Goal: Information Seeking & Learning: Compare options

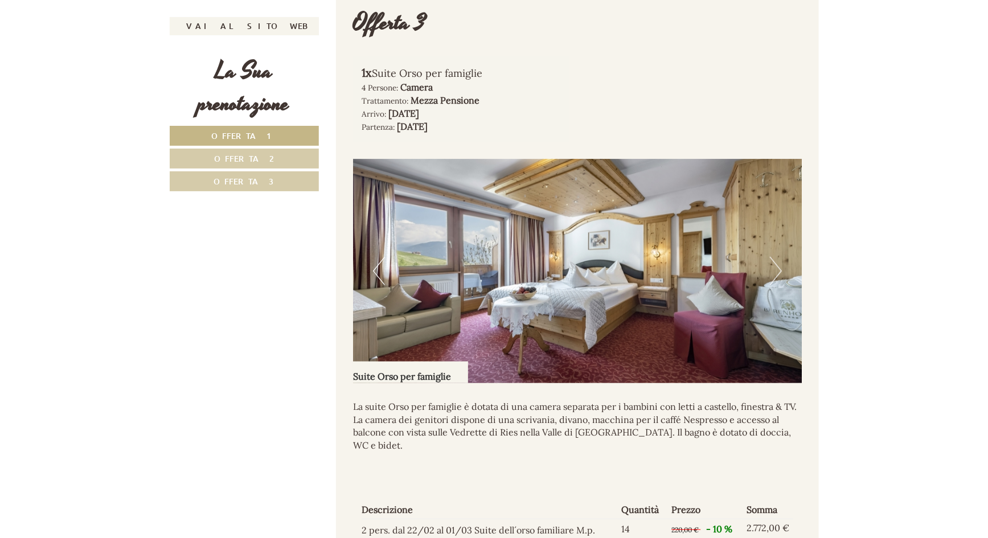
scroll to position [2381, 0]
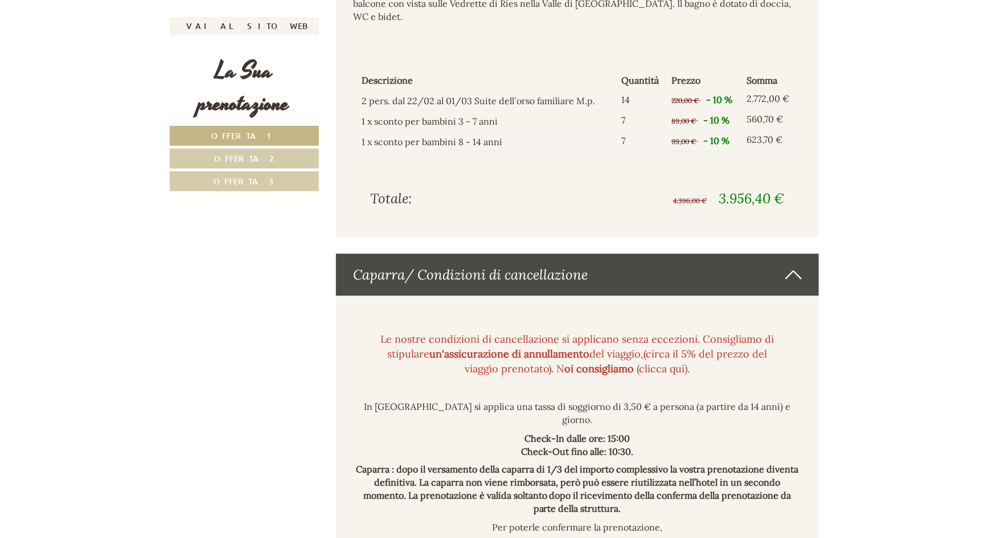
scroll to position [2485, 0]
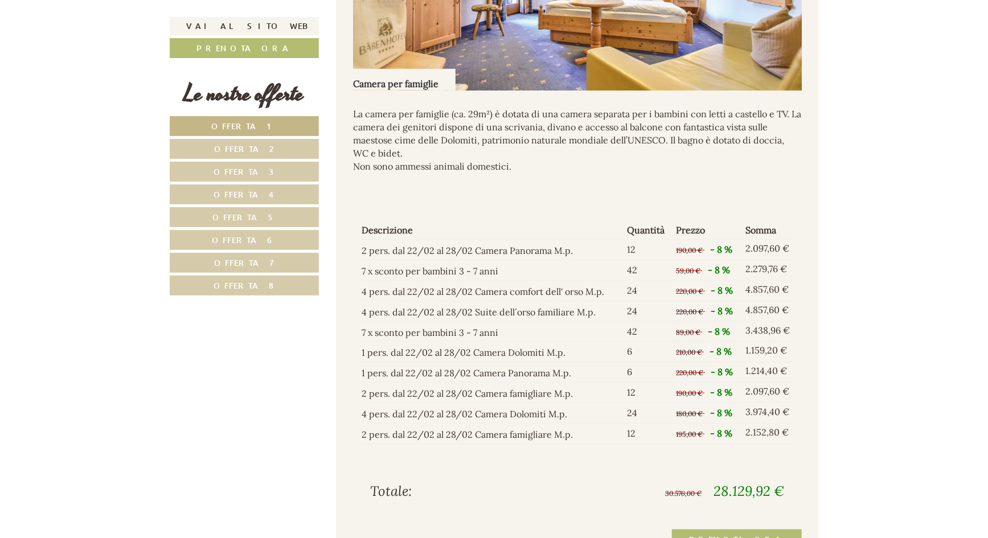
scroll to position [2588, 0]
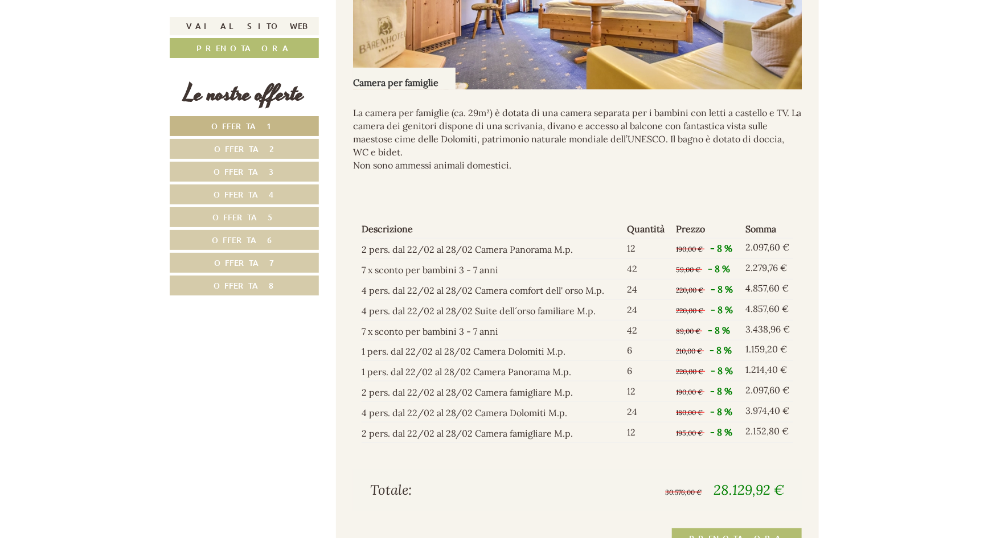
click at [267, 260] on span "Offerta 7" at bounding box center [244, 262] width 60 height 11
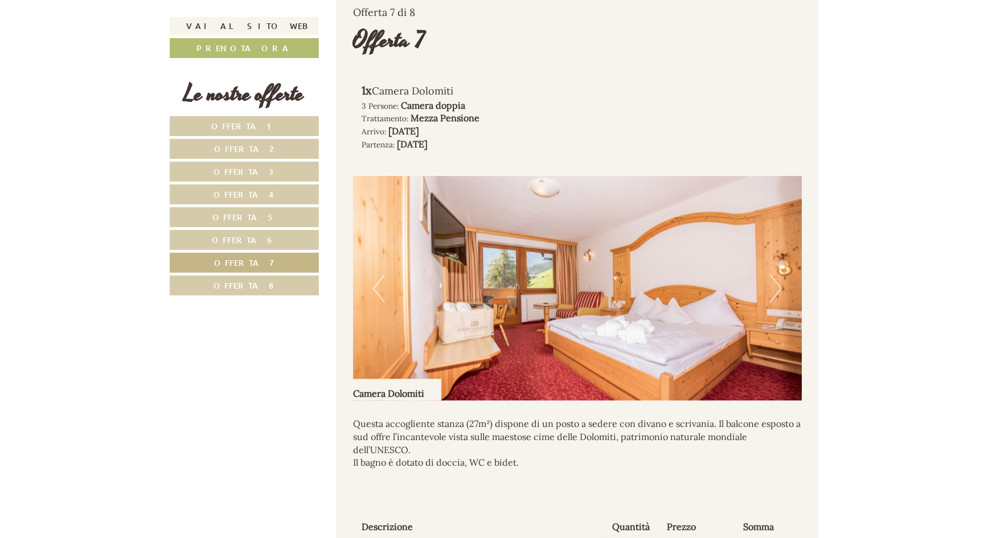
click at [256, 282] on span "Offerta 8" at bounding box center [244, 285] width 60 height 11
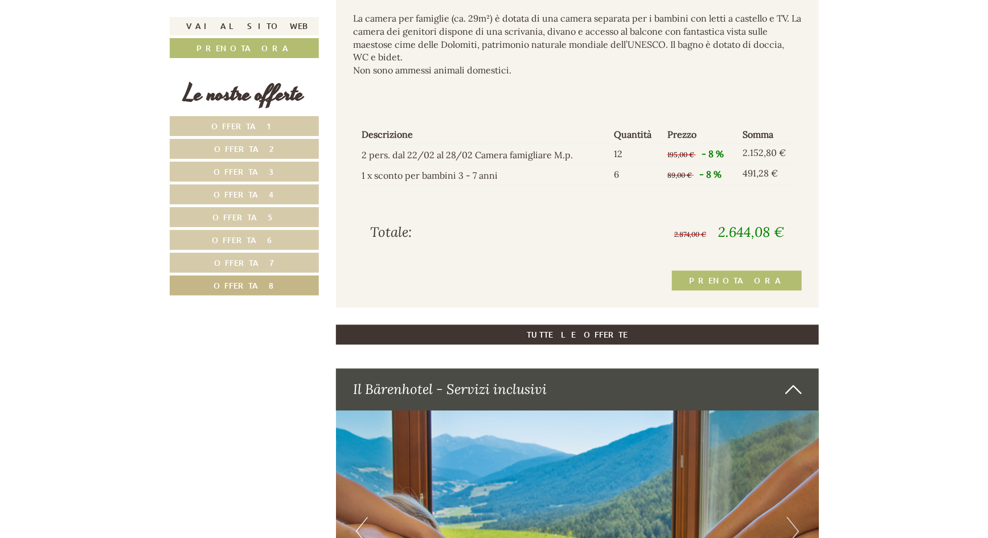
scroll to position [1239, 0]
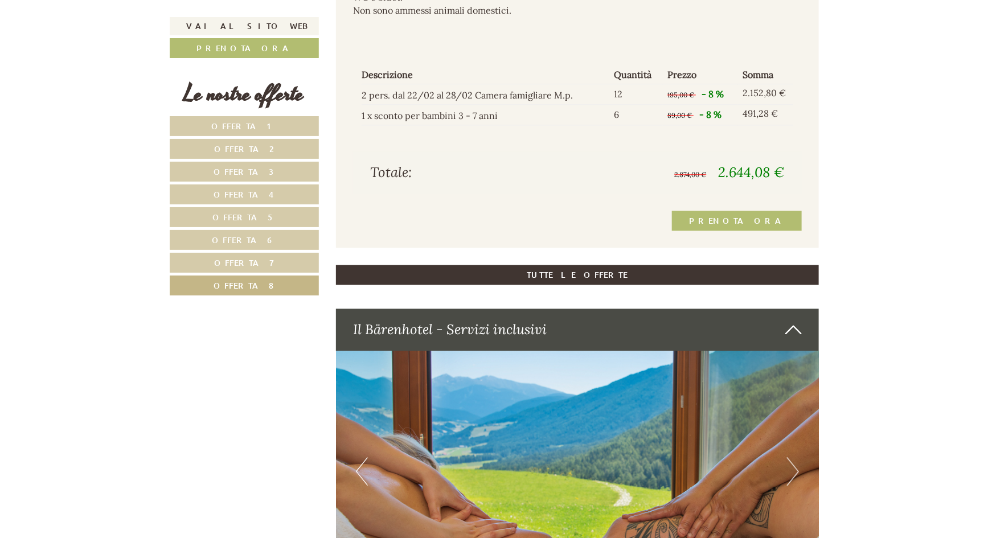
click at [256, 129] on span "Offerta 1" at bounding box center [243, 126] width 65 height 11
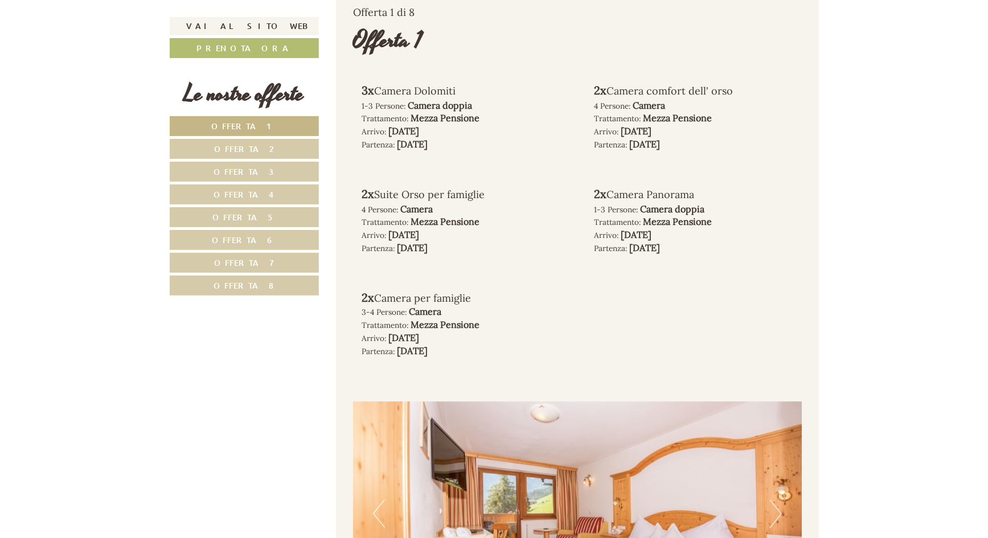
click at [249, 147] on span "Offerta 2" at bounding box center [244, 149] width 60 height 11
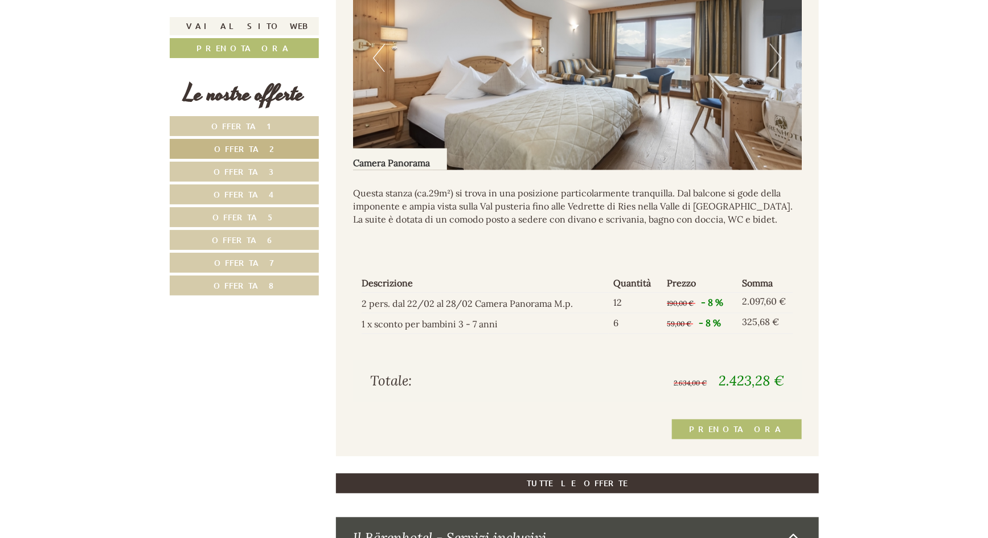
scroll to position [1032, 0]
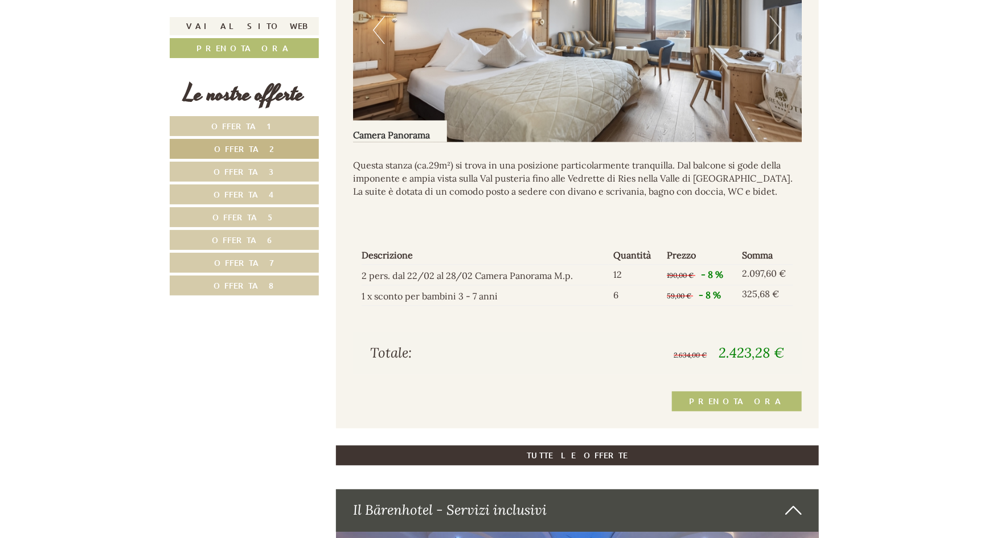
click at [238, 177] on link "Offerta 3" at bounding box center [244, 172] width 149 height 20
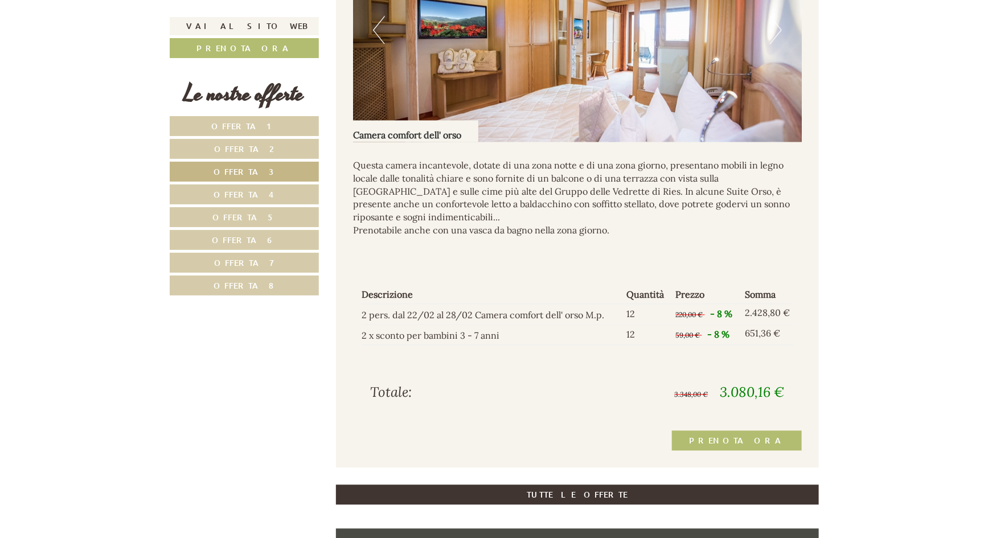
scroll to position [773, 0]
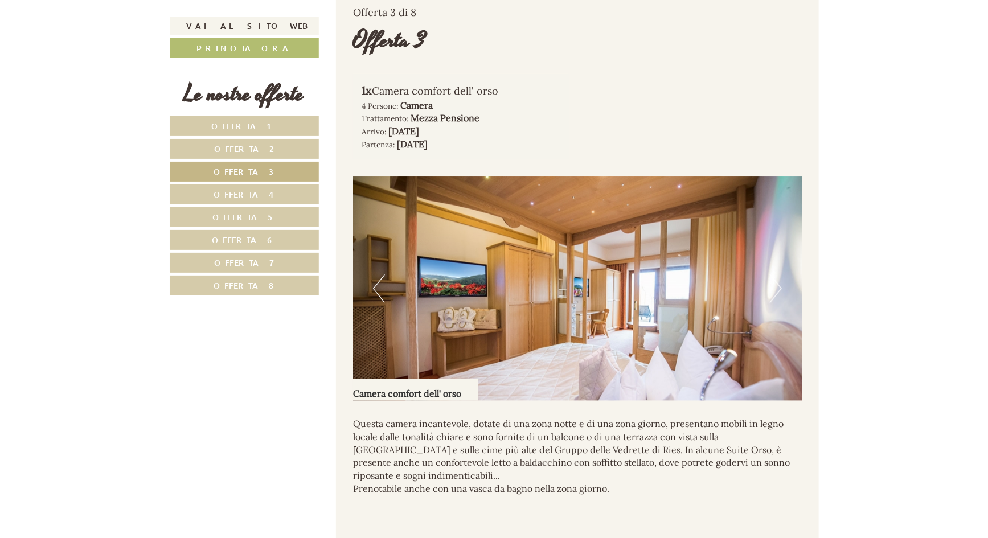
click at [246, 150] on span "Offerta 2" at bounding box center [244, 149] width 60 height 11
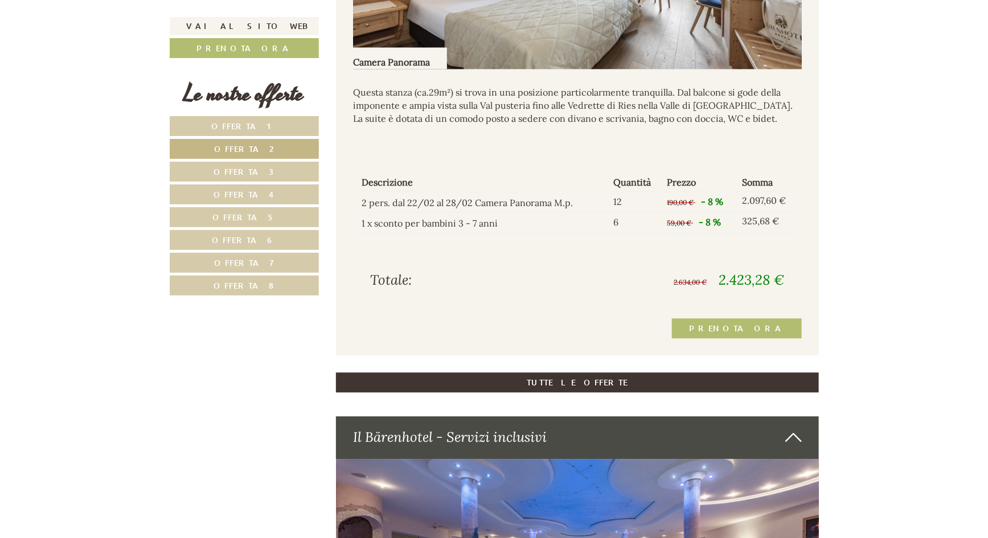
scroll to position [1136, 0]
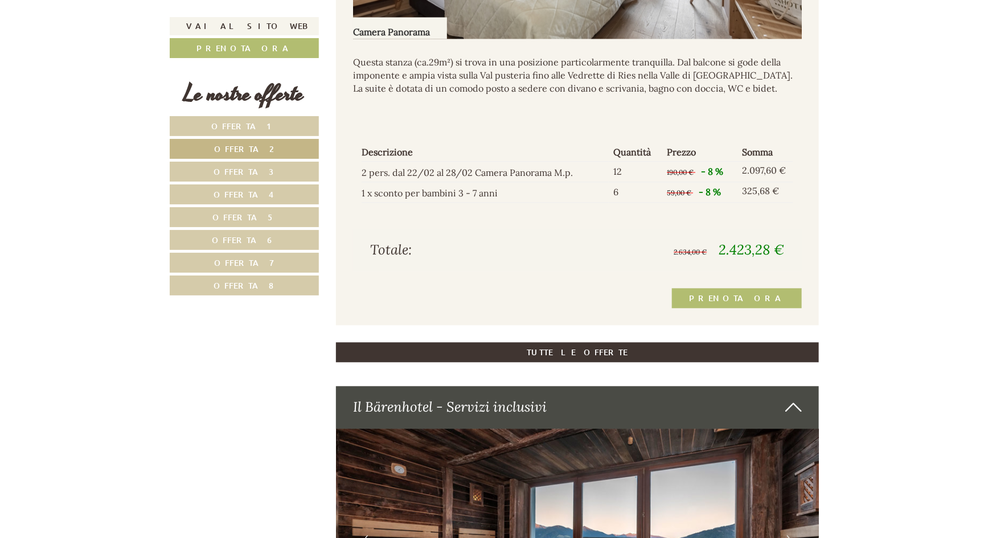
click at [263, 218] on span "Offerta 5" at bounding box center [244, 217] width 63 height 11
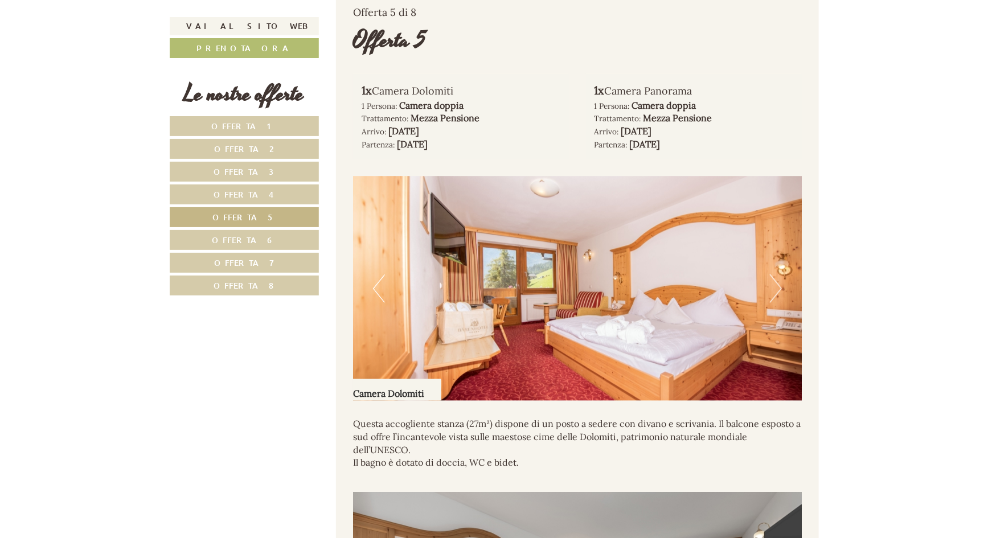
click at [269, 265] on link "Offerta 7" at bounding box center [244, 263] width 149 height 20
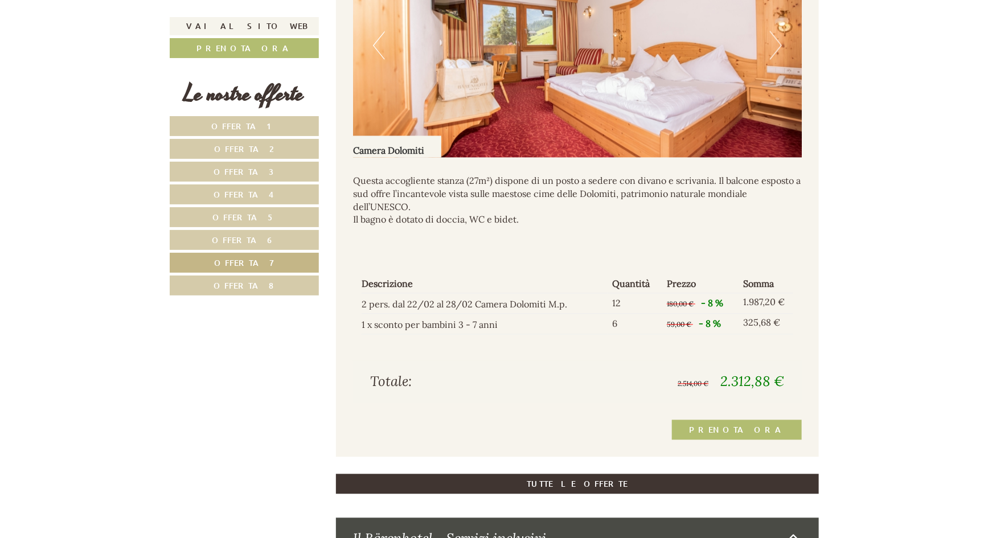
scroll to position [1084, 0]
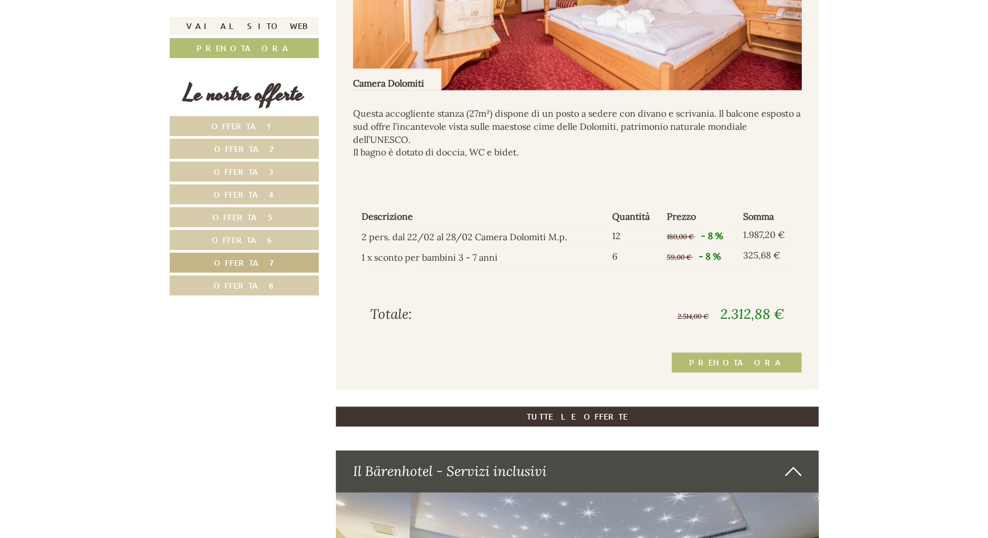
click at [227, 284] on span "Offerta 8" at bounding box center [244, 285] width 60 height 11
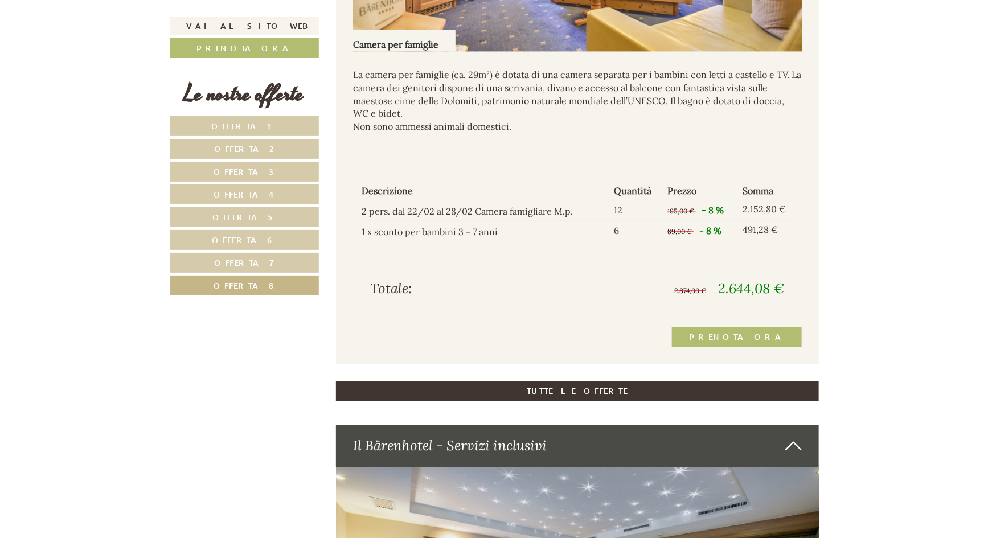
scroll to position [1136, 0]
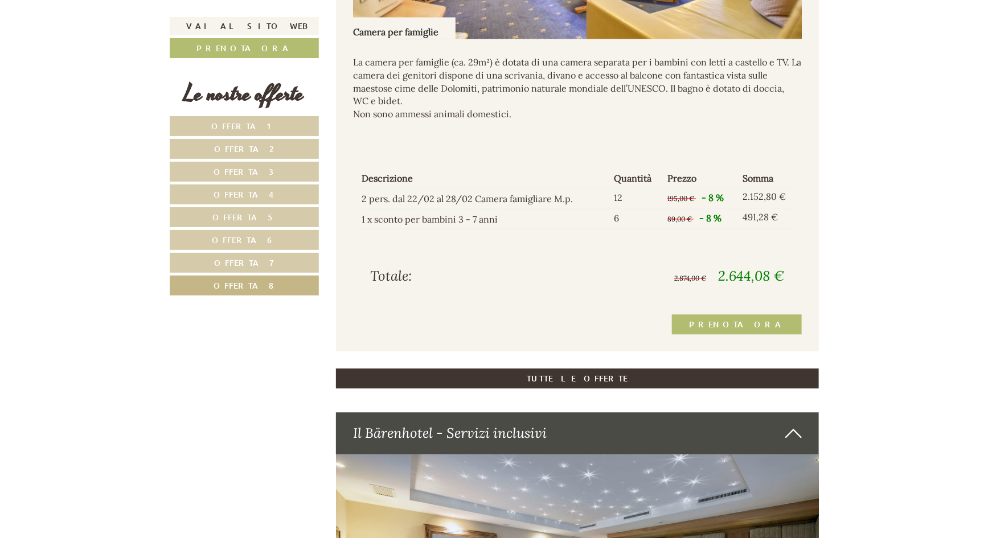
click at [243, 129] on span "Offerta 1" at bounding box center [243, 126] width 65 height 11
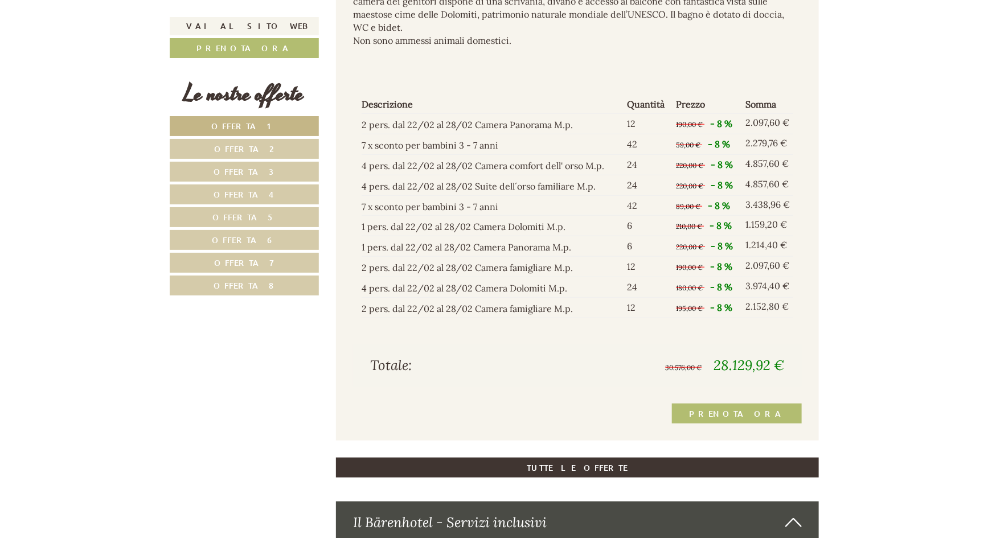
scroll to position [2792, 0]
